Goal: Transaction & Acquisition: Purchase product/service

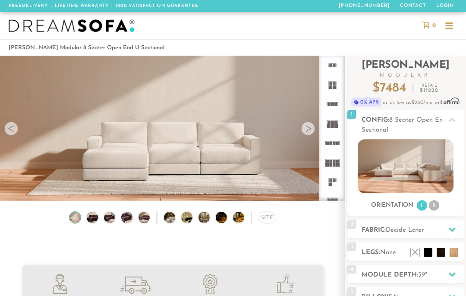
click at [306, 130] on div at bounding box center [308, 129] width 14 height 14
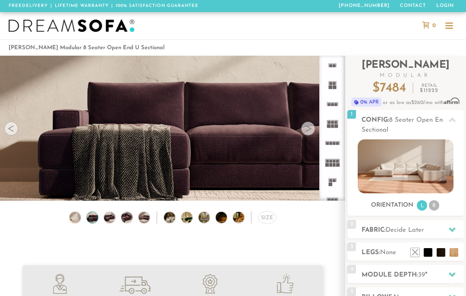
click at [308, 130] on div at bounding box center [308, 129] width 14 height 14
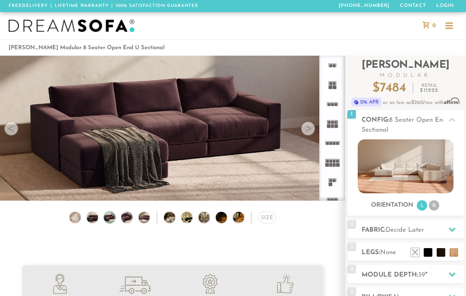
click at [308, 126] on div at bounding box center [308, 129] width 14 height 14
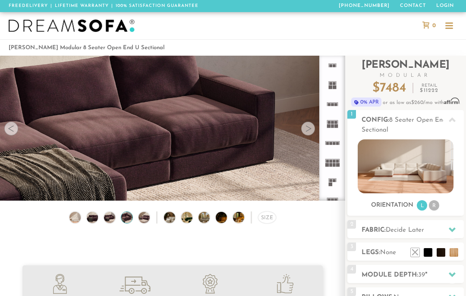
click at [306, 128] on div at bounding box center [308, 129] width 14 height 14
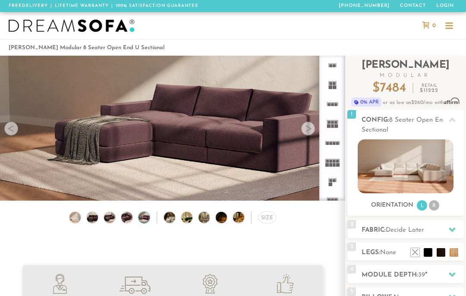
click at [311, 128] on div at bounding box center [308, 129] width 14 height 14
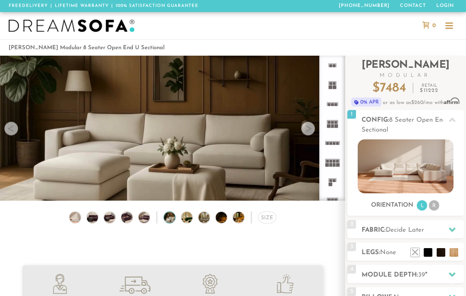
click at [307, 132] on div at bounding box center [308, 129] width 14 height 14
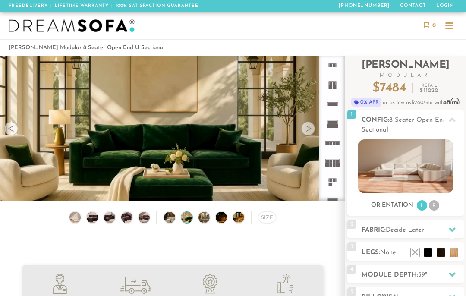
click at [311, 127] on div at bounding box center [308, 129] width 14 height 14
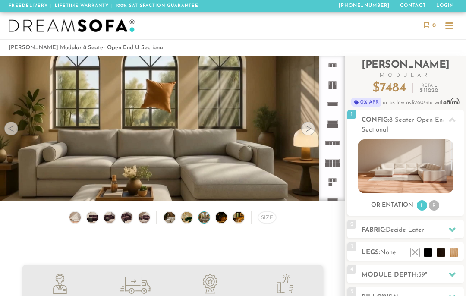
click at [308, 126] on div at bounding box center [308, 129] width 14 height 14
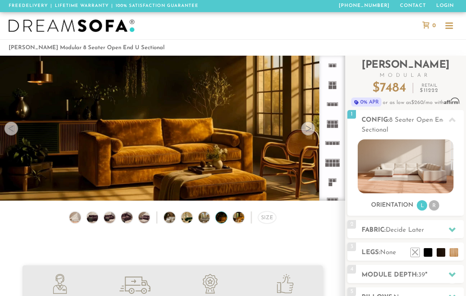
click at [304, 129] on div at bounding box center [308, 129] width 14 height 14
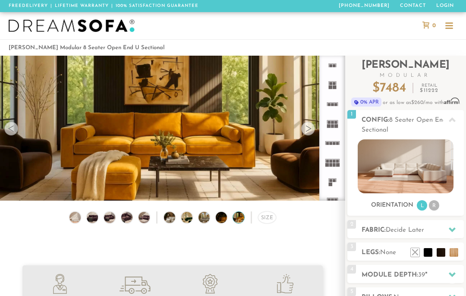
click at [305, 126] on div at bounding box center [308, 129] width 14 height 14
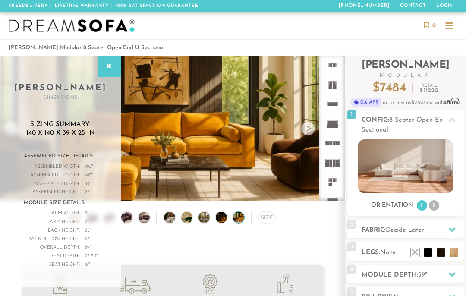
click at [114, 63] on icon at bounding box center [108, 66] width 9 height 7
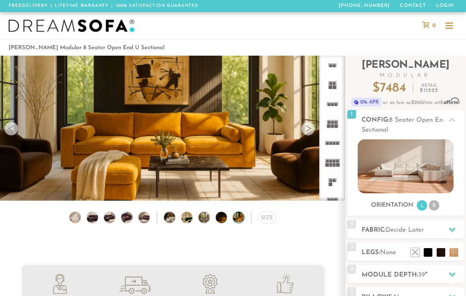
click at [308, 125] on div at bounding box center [308, 129] width 14 height 14
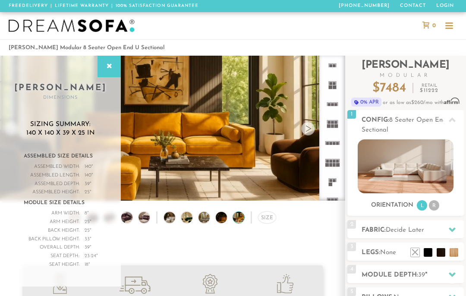
click at [312, 128] on div at bounding box center [308, 129] width 14 height 14
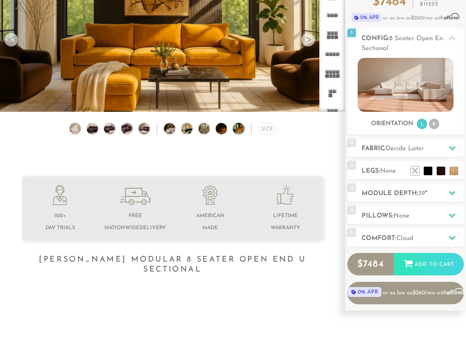
scroll to position [103, 0]
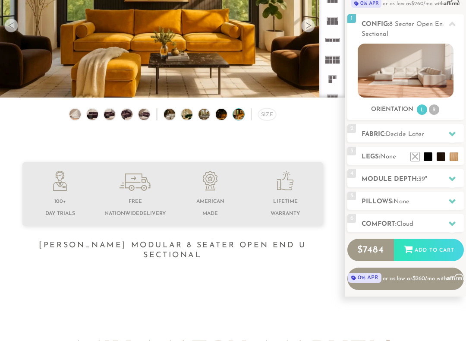
click at [457, 179] on div at bounding box center [452, 179] width 18 height 18
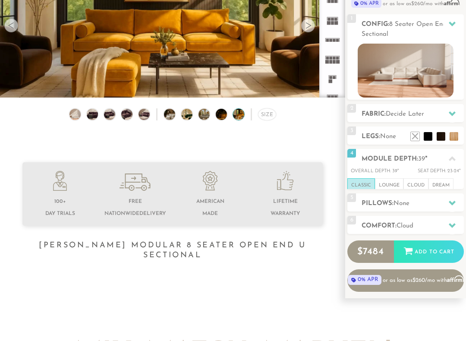
scroll to position [103, 0]
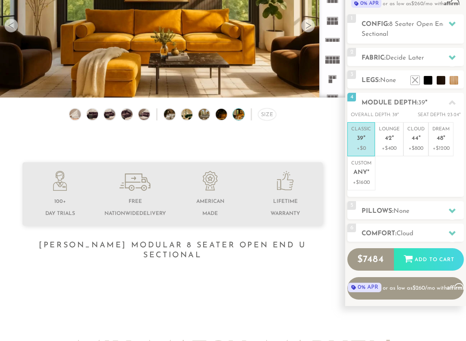
click at [451, 207] on icon at bounding box center [452, 210] width 7 height 7
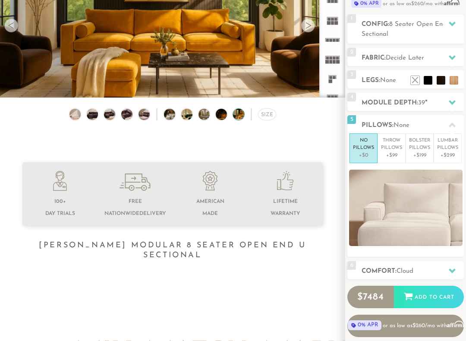
click at [452, 265] on div at bounding box center [452, 271] width 18 height 18
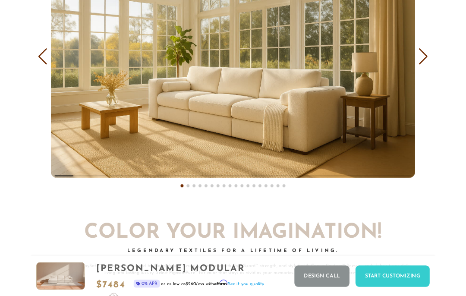
scroll to position [4649, 0]
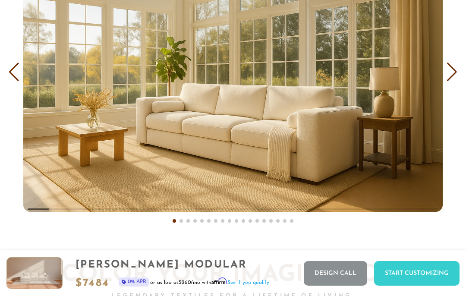
click at [453, 64] on div "Next slide" at bounding box center [452, 72] width 12 height 19
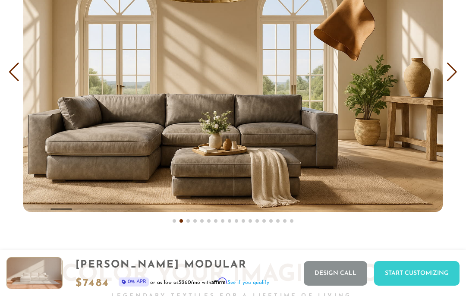
click at [456, 67] on div "Next slide" at bounding box center [452, 72] width 12 height 19
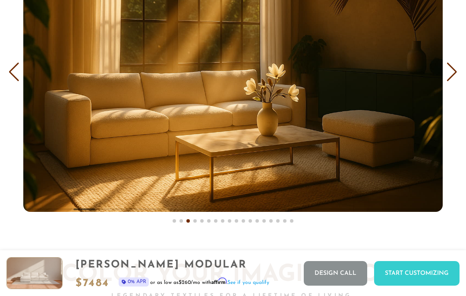
click at [451, 70] on div "Next slide" at bounding box center [452, 72] width 12 height 19
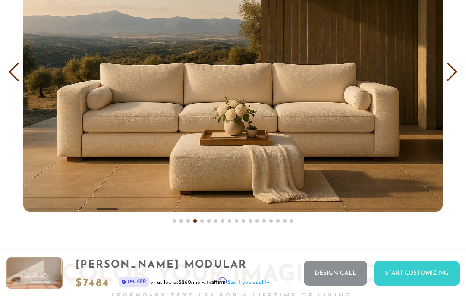
click at [451, 71] on div "Next slide" at bounding box center [452, 72] width 12 height 19
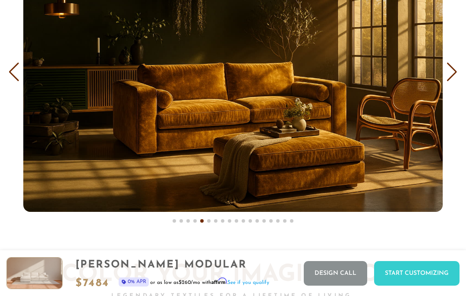
click at [454, 69] on div "Next slide" at bounding box center [452, 72] width 12 height 19
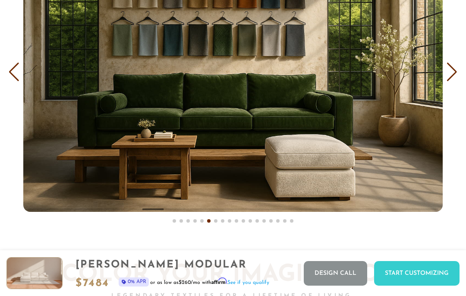
click at [454, 71] on div "Next slide" at bounding box center [452, 72] width 12 height 19
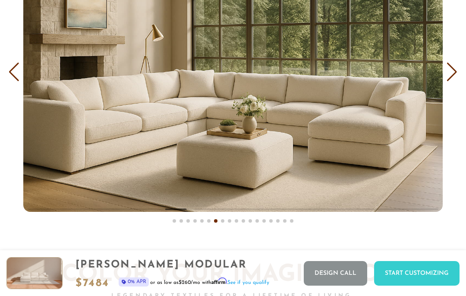
click at [456, 67] on div "Next slide" at bounding box center [452, 72] width 12 height 19
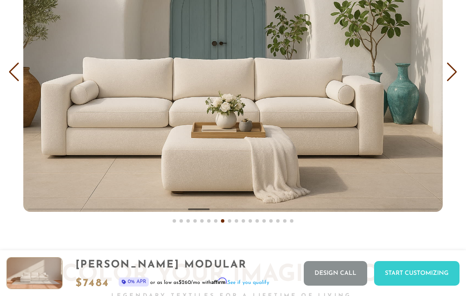
click at [454, 68] on div "Next slide" at bounding box center [452, 72] width 12 height 19
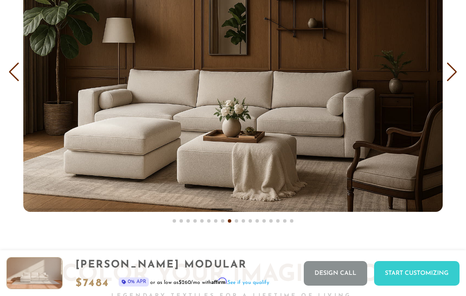
click at [453, 65] on div "Next slide" at bounding box center [452, 72] width 12 height 19
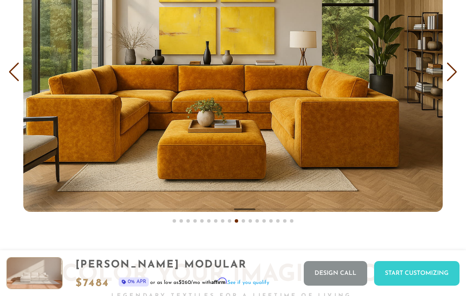
click at [457, 63] on div "Next slide" at bounding box center [452, 72] width 12 height 19
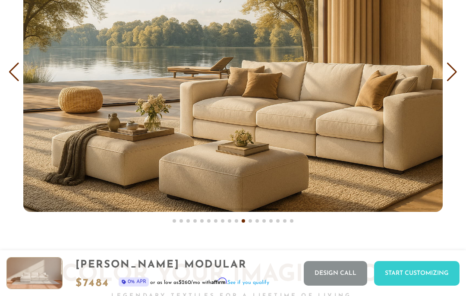
click at [457, 64] on div "Next slide" at bounding box center [452, 72] width 12 height 19
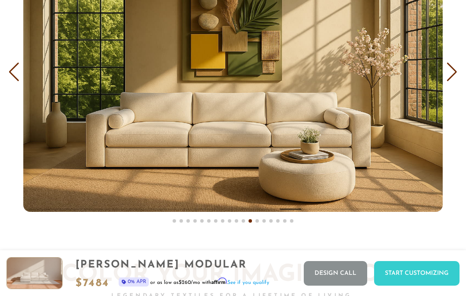
click at [456, 63] on div "Next slide" at bounding box center [452, 72] width 12 height 19
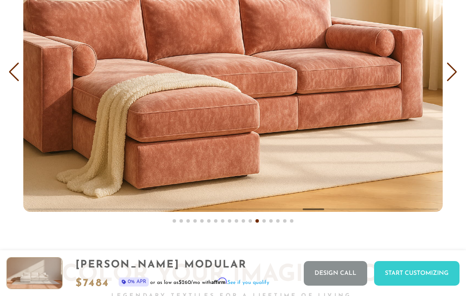
click at [453, 65] on div "Next slide" at bounding box center [452, 72] width 12 height 19
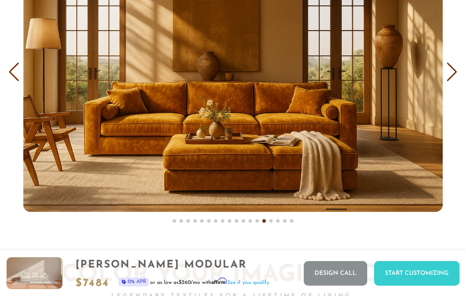
click at [456, 63] on div "Next slide" at bounding box center [452, 72] width 12 height 19
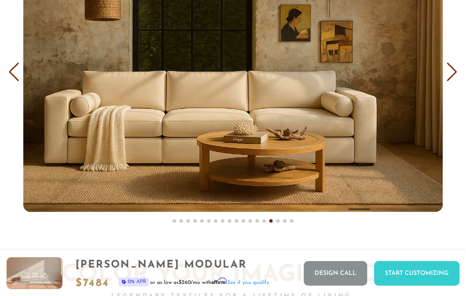
click at [456, 64] on div "Next slide" at bounding box center [452, 72] width 12 height 19
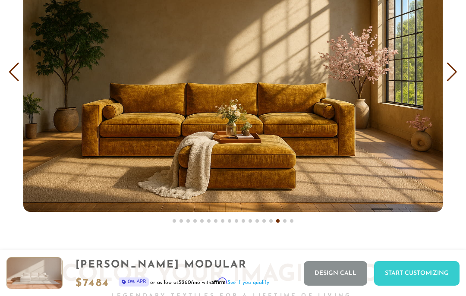
click at [457, 63] on div "Next slide" at bounding box center [452, 72] width 12 height 19
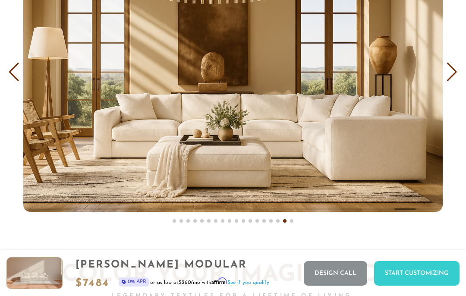
click at [456, 63] on div "Next slide" at bounding box center [452, 72] width 12 height 19
